Goal: Information Seeking & Learning: Find specific fact

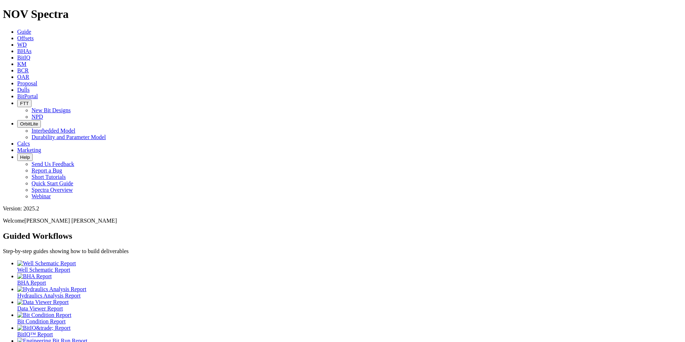
click at [34, 35] on span "Offsets" at bounding box center [25, 38] width 16 height 6
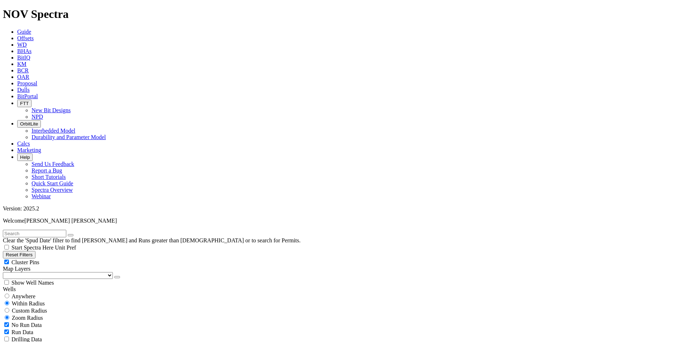
click at [14, 292] on div "Anywhere" at bounding box center [342, 295] width 679 height 7
radio input "true"
radio input "false"
click at [33, 230] on input "text" at bounding box center [34, 234] width 63 height 8
type input "A320516"
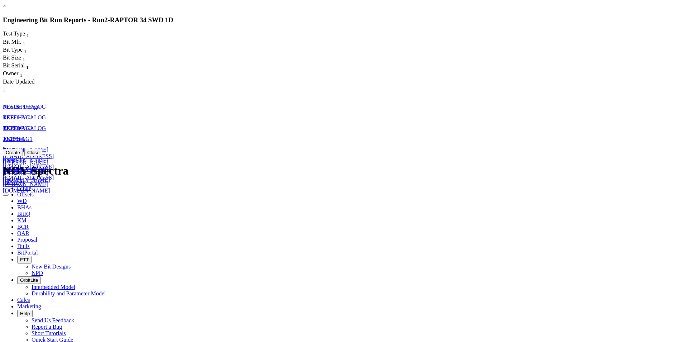
click at [21, 168] on span "[DATE]" at bounding box center [12, 171] width 19 height 6
select select "New Bit Design"
